Goal: Task Accomplishment & Management: Manage account settings

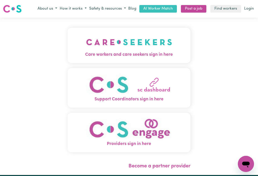
click at [113, 41] on img "Care workers and care seekers sign in here" at bounding box center [129, 42] width 86 height 19
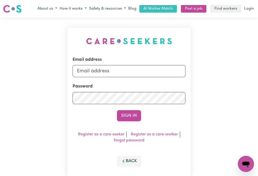
click at [119, 62] on div "Email address" at bounding box center [129, 66] width 113 height 21
click at [119, 66] on input "Email address" at bounding box center [129, 71] width 113 height 12
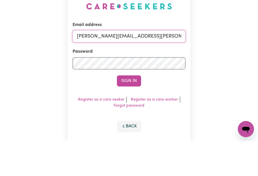
type input "[PERSON_NAME][EMAIL_ADDRESS][PERSON_NAME][DOMAIN_NAME]"
click at [82, 63] on div "Email address [PERSON_NAME][EMAIL_ADDRESS][PERSON_NAME][DOMAIN_NAME] Password S…" at bounding box center [129, 102] width 123 height 149
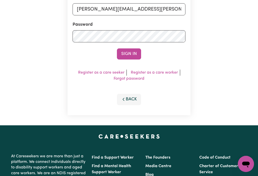
click at [128, 54] on button "Sign In" at bounding box center [129, 53] width 24 height 11
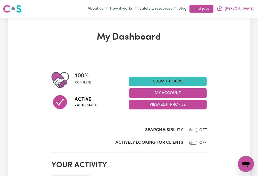
click at [159, 94] on button "My Account" at bounding box center [168, 93] width 78 height 10
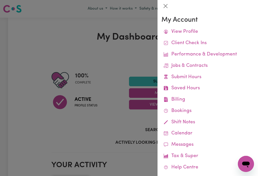
click at [0, 0] on link "Remittances" at bounding box center [0, 0] width 0 height 0
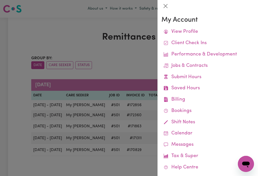
click at [165, 3] on button "Close" at bounding box center [166, 6] width 8 height 8
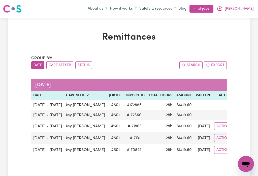
click at [251, 9] on span "[PERSON_NAME]" at bounding box center [239, 9] width 29 height 6
click at [238, 27] on link "My Dashboard" at bounding box center [235, 28] width 40 height 10
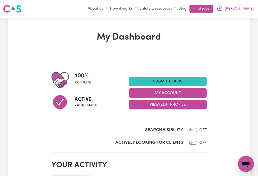
click at [168, 149] on section "100 % complete Active Profile status Submit Hours My Account View/Edit Profile …" at bounding box center [128, 104] width 155 height 98
click at [177, 90] on button "My Account" at bounding box center [168, 93] width 78 height 10
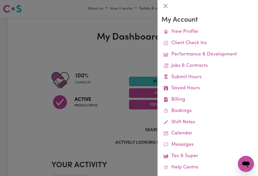
click at [0, 0] on link "Job Reports" at bounding box center [0, 0] width 0 height 0
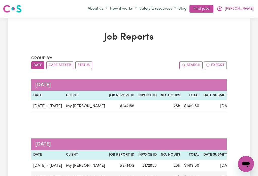
click at [252, 6] on span "[PERSON_NAME]" at bounding box center [239, 9] width 29 height 6
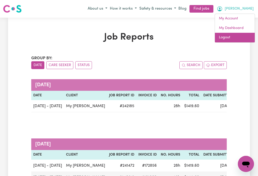
click at [224, 38] on link "Logout" at bounding box center [235, 38] width 40 height 10
